Goal: Complete application form

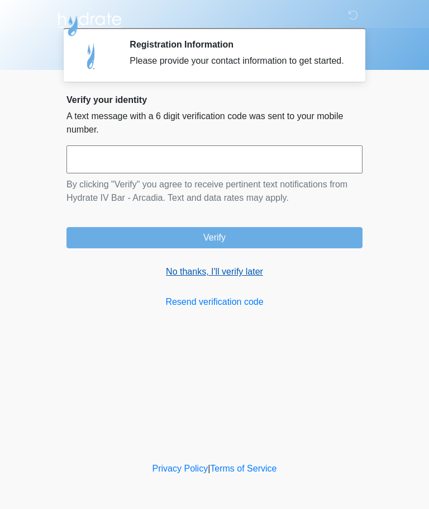
click at [233, 278] on link "No thanks, I'll verify later" at bounding box center [215, 271] width 296 height 13
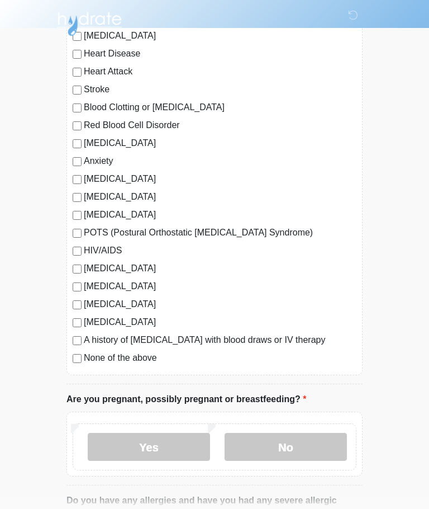
scroll to position [115, 0]
click at [79, 369] on div "[MEDICAL_DATA] Heart Disease Heart Attack Stroke Blood Clotting or [MEDICAL_DAT…" at bounding box center [215, 199] width 296 height 352
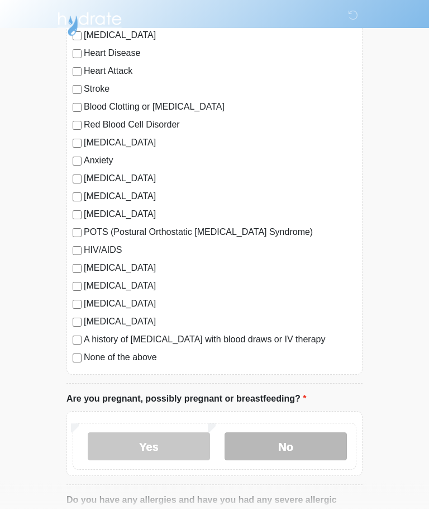
click at [299, 452] on label "No" at bounding box center [286, 447] width 122 height 28
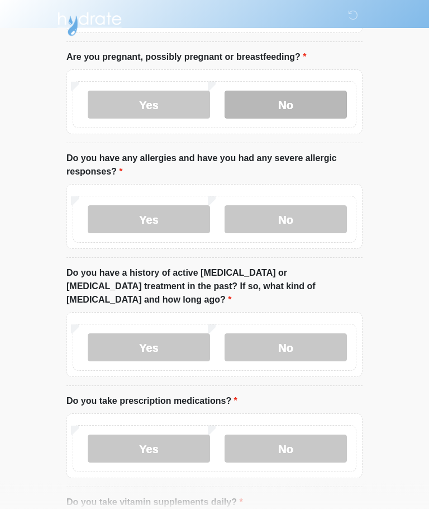
scroll to position [457, 0]
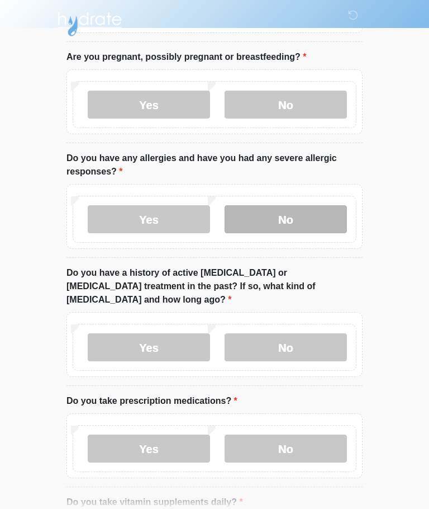
click at [306, 222] on label "No" at bounding box center [286, 219] width 122 height 28
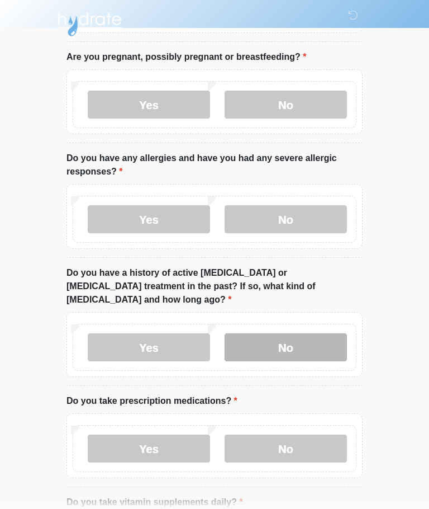
click at [299, 333] on label "No" at bounding box center [286, 347] width 122 height 28
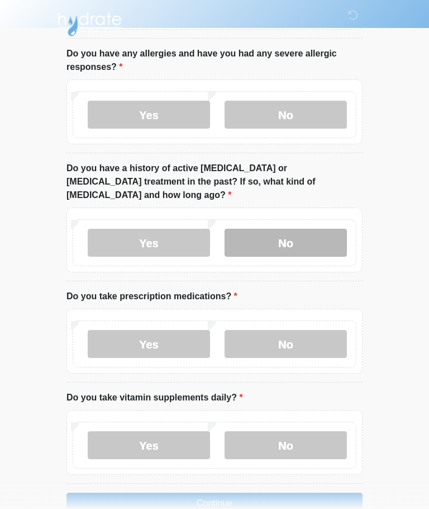
scroll to position [573, 0]
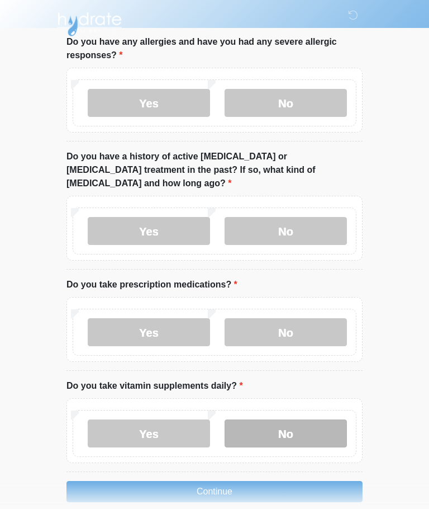
click at [296, 419] on label "No" at bounding box center [286, 433] width 122 height 28
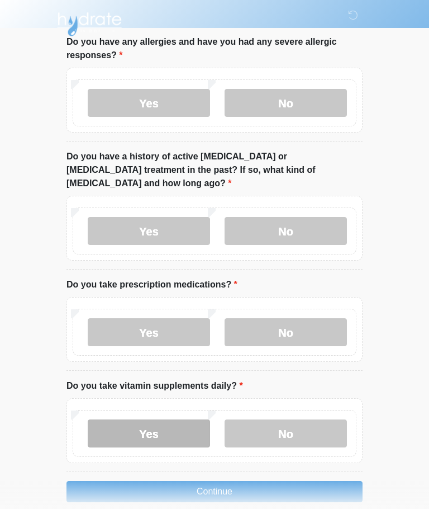
click at [179, 419] on label "Yes" at bounding box center [149, 433] width 122 height 28
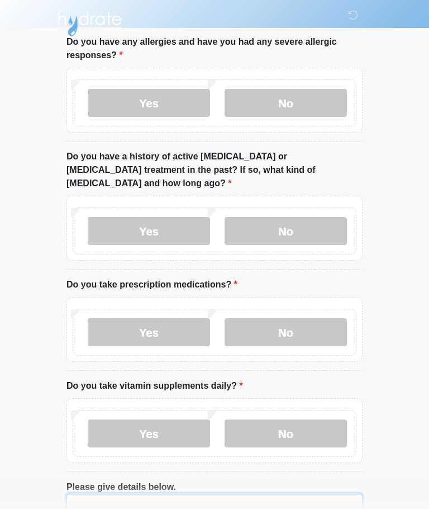
click at [226, 494] on textarea "Please give details below." at bounding box center [215, 518] width 296 height 48
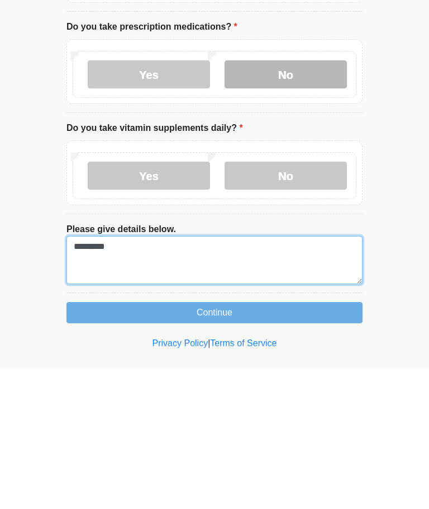
type textarea "*********"
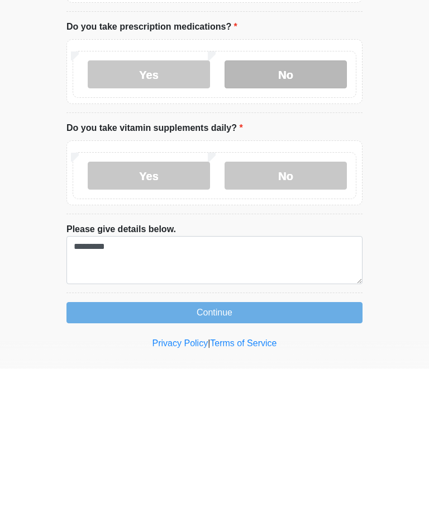
click at [321, 201] on label "No" at bounding box center [286, 215] width 122 height 28
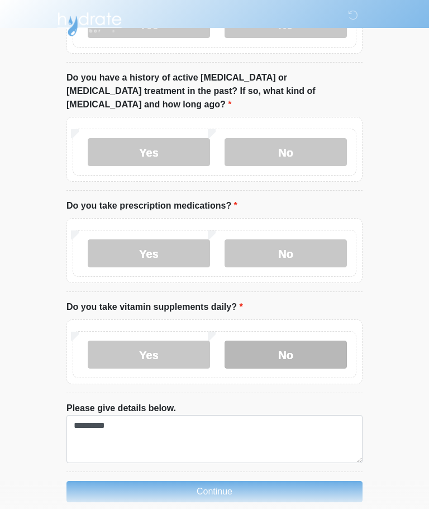
click at [286, 340] on label "No" at bounding box center [286, 354] width 122 height 28
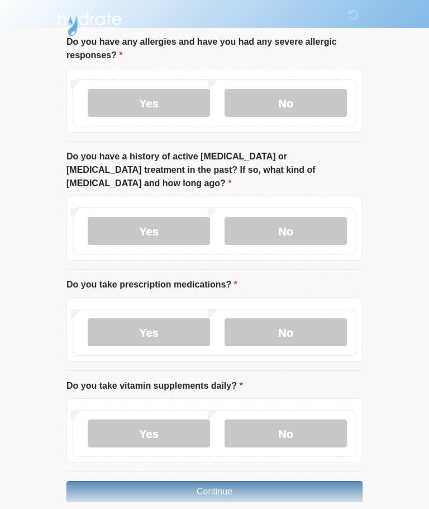
click at [261, 481] on button "Continue" at bounding box center [215, 491] width 296 height 21
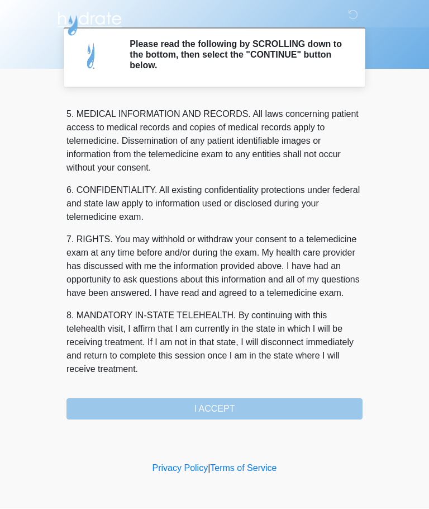
scroll to position [363, 0]
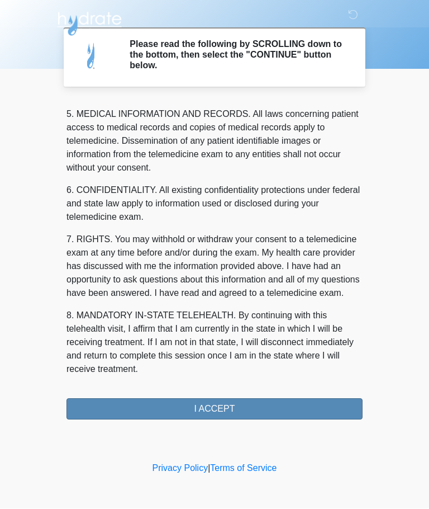
click at [252, 411] on button "I ACCEPT" at bounding box center [215, 409] width 296 height 21
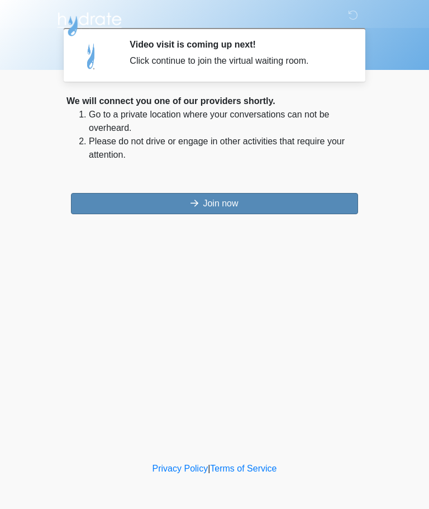
click at [246, 208] on button "Join now" at bounding box center [214, 203] width 287 height 21
